Goal: Task Accomplishment & Management: Use online tool/utility

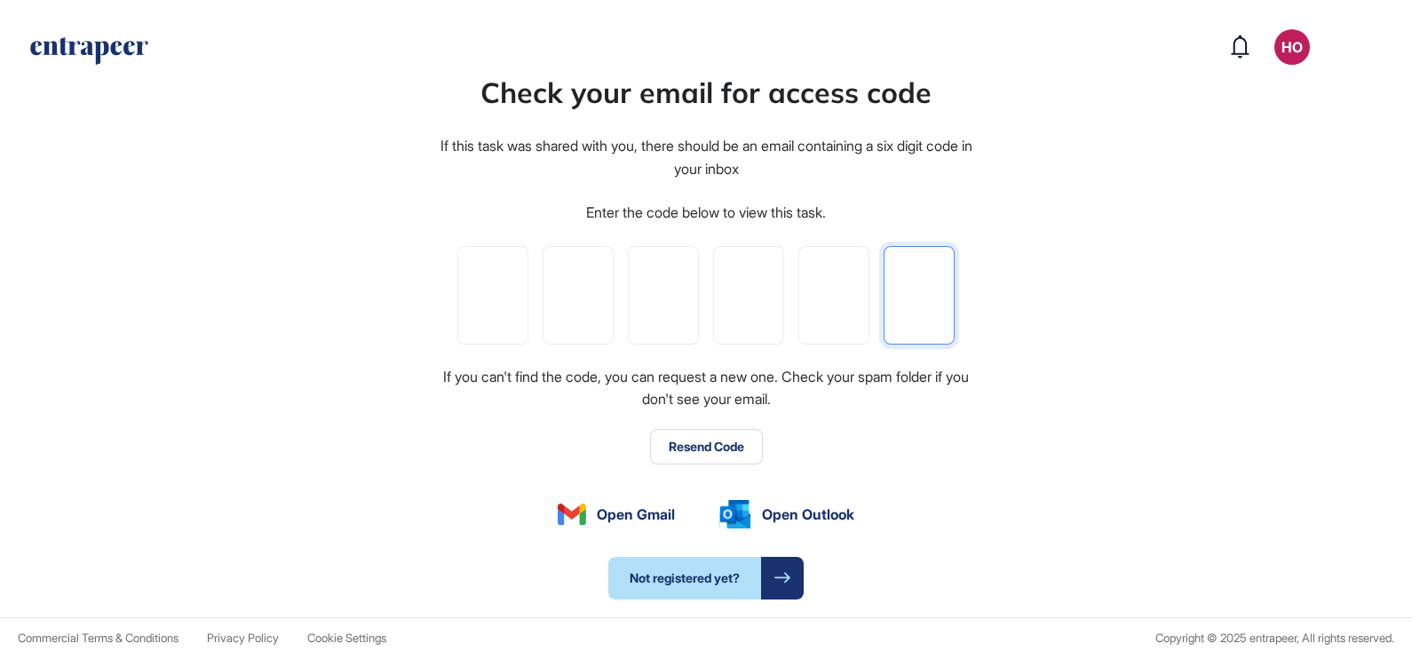
paste input "*"
type input "*"
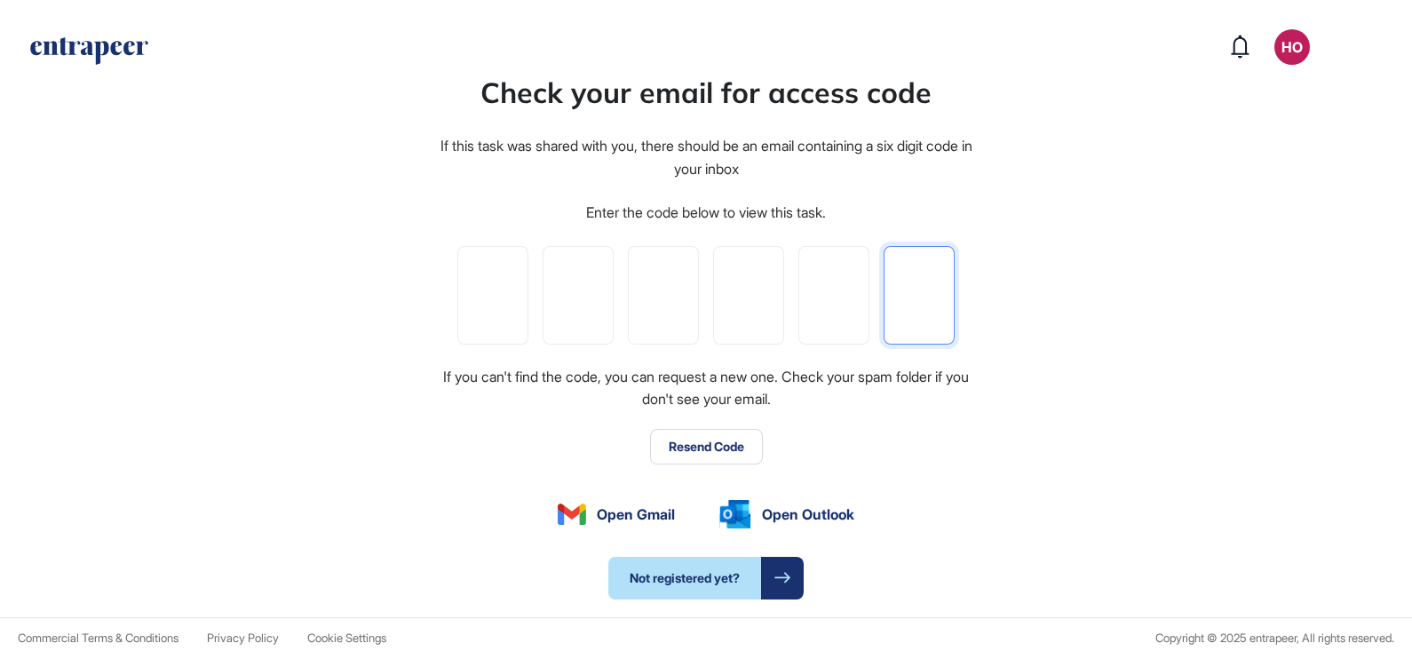
type input "*"
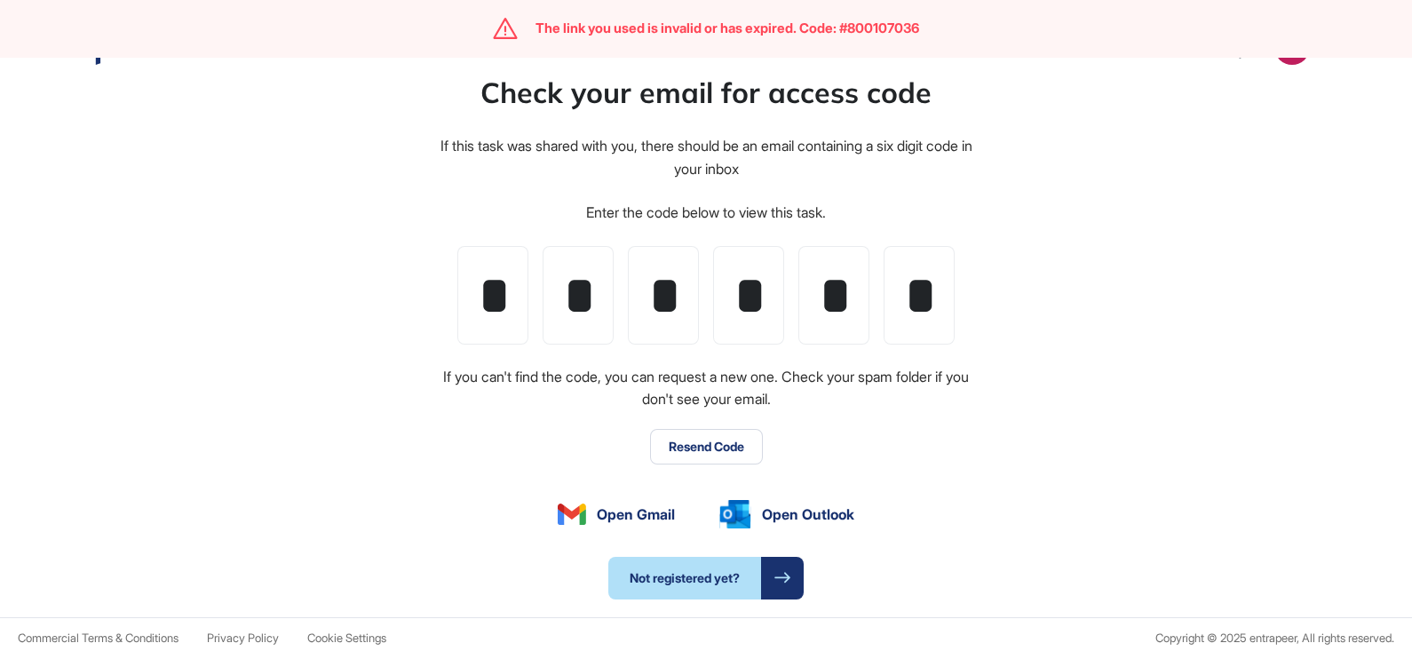
click at [1048, 416] on div "Check your email for access code If this task was shared with you, there should…" at bounding box center [706, 335] width 1412 height 564
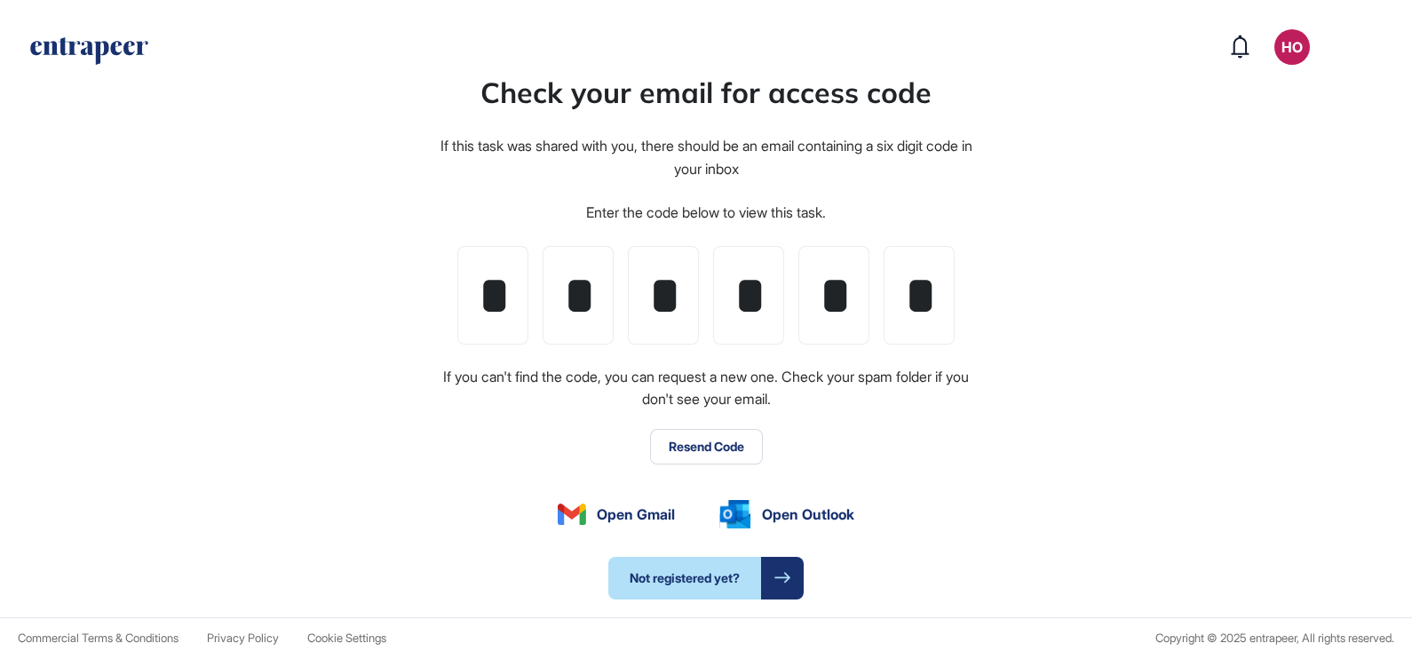
click at [1056, 364] on div "Check your email for access code If this task was shared with you, there should…" at bounding box center [706, 335] width 1412 height 564
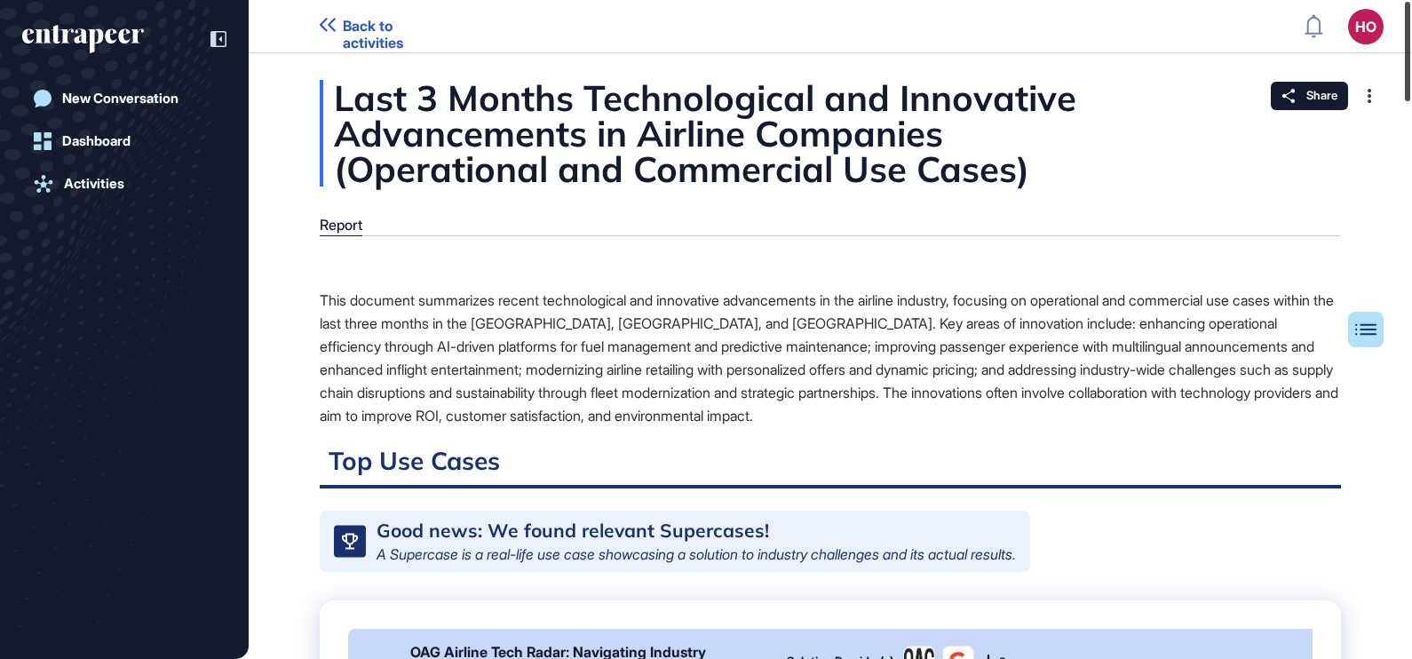
drag, startPoint x: 1399, startPoint y: 67, endPoint x: 1415, endPoint y: -9, distance: 77.1
click at [1411, 0] on html "Back to activities HO Dashboard Profile My Content Request More Data New Conver…" at bounding box center [706, 329] width 1412 height 659
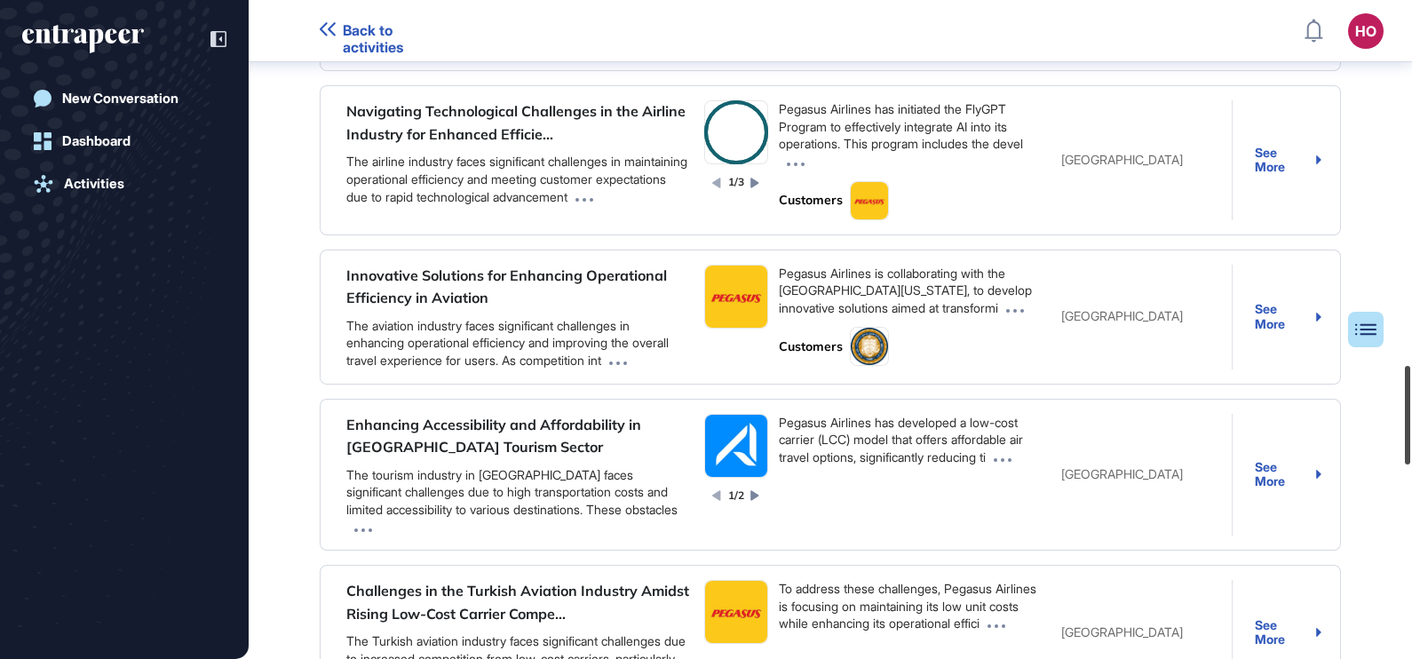
scroll to position [2440, 0]
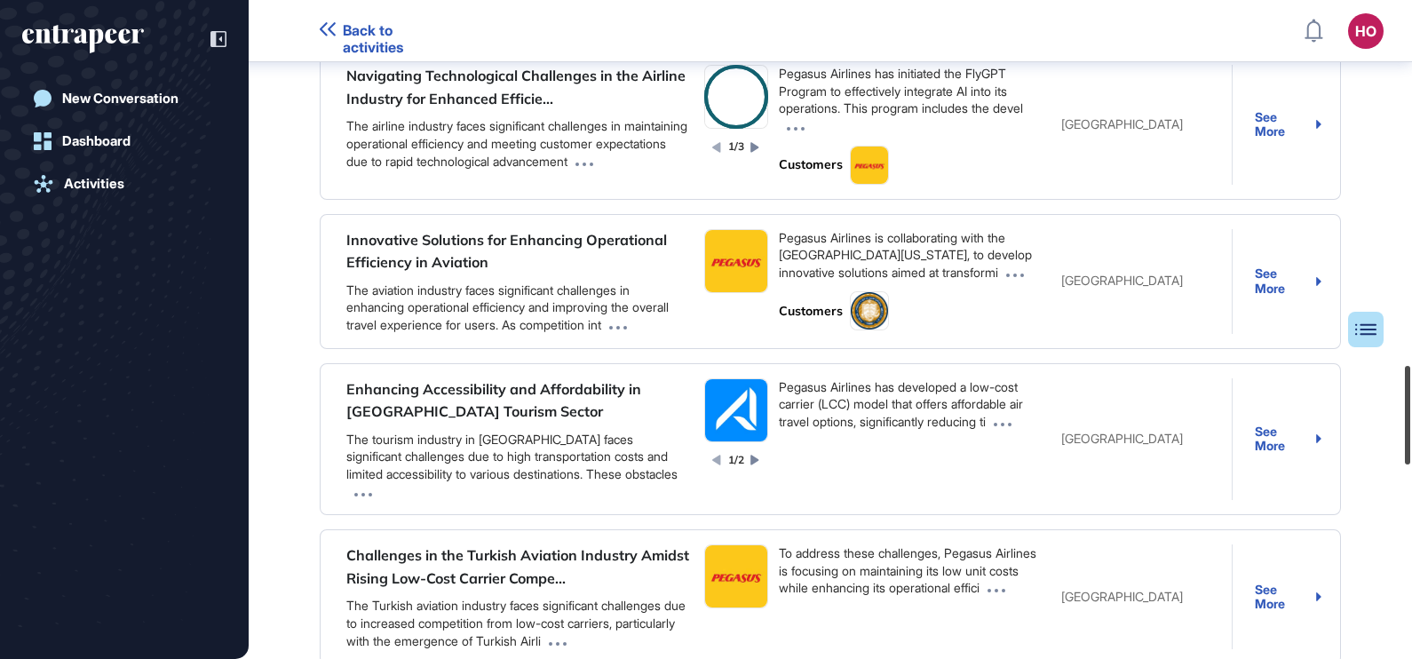
drag, startPoint x: 1404, startPoint y: 43, endPoint x: 1350, endPoint y: 409, distance: 370.7
click at [1350, 409] on div "Back to activities HO Dashboard Profile My Content Request More Data New Conver…" at bounding box center [706, 329] width 1412 height 659
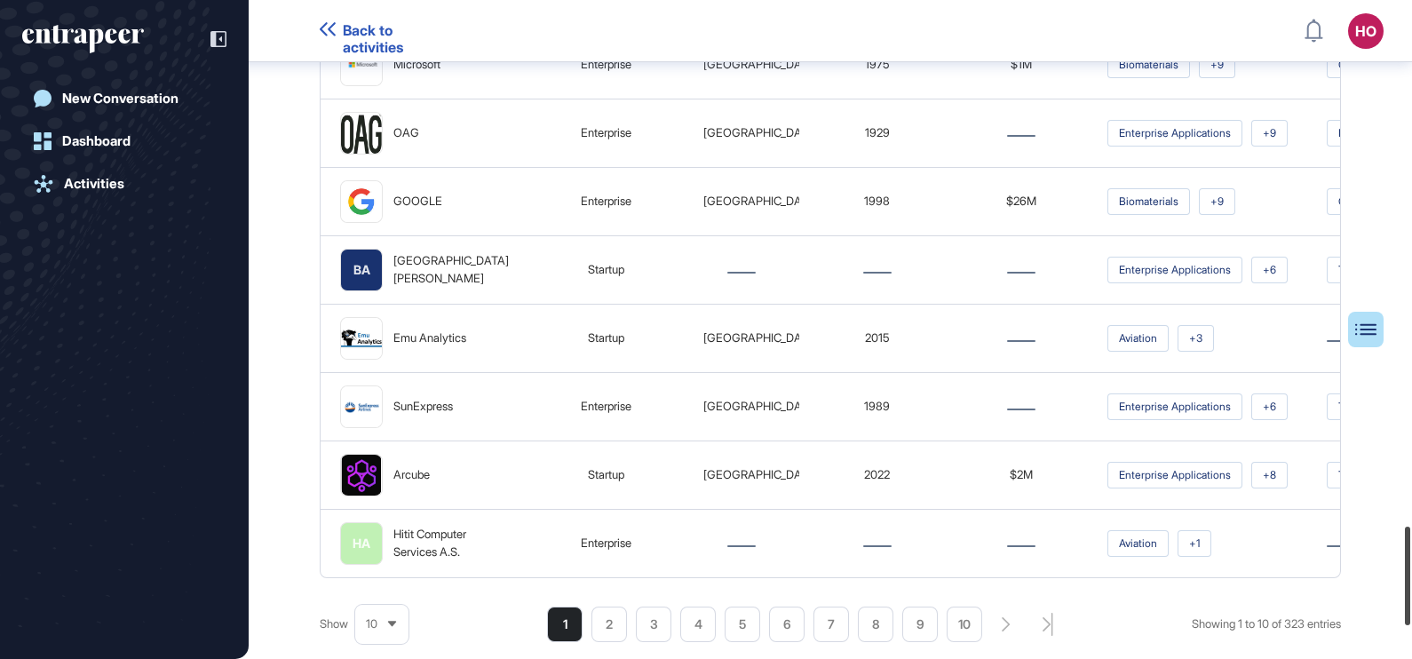
scroll to position [3650, 0]
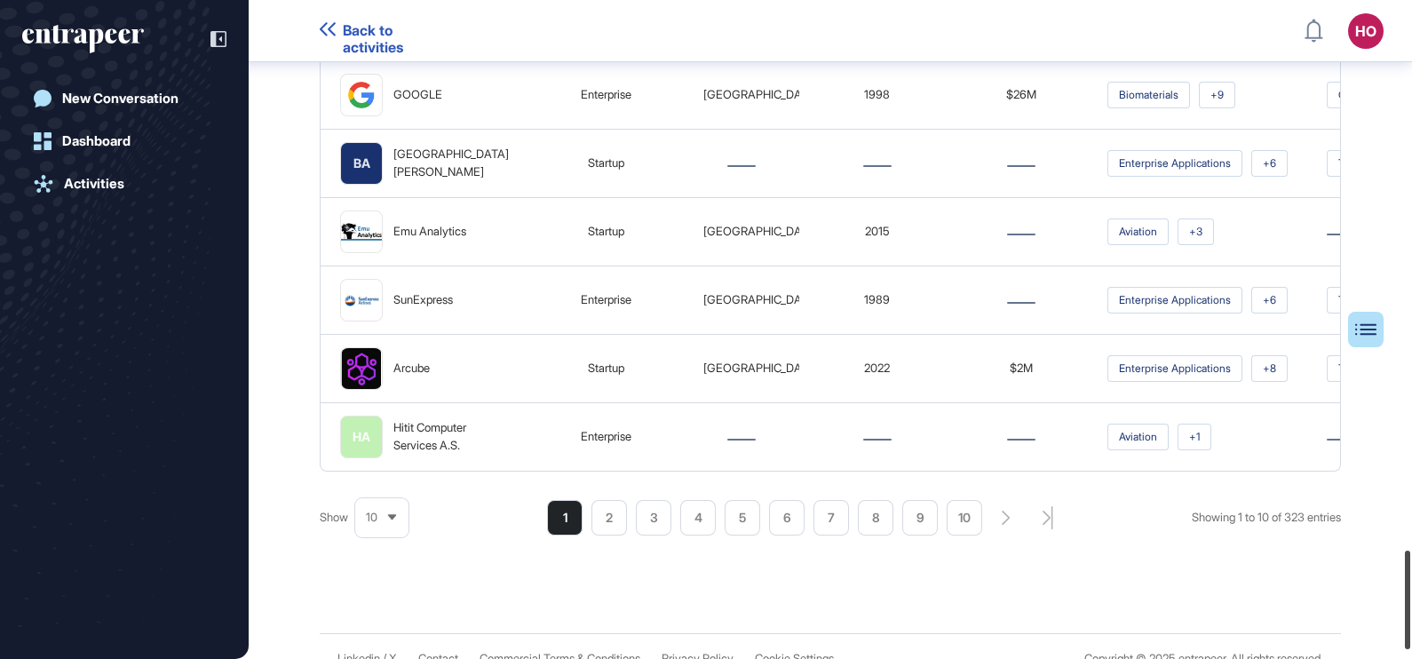
drag, startPoint x: 1407, startPoint y: 399, endPoint x: 1393, endPoint y: 581, distance: 182.5
click at [1393, 581] on div "Back to activities HO Dashboard Profile My Content Request More Data New Conver…" at bounding box center [706, 329] width 1412 height 659
